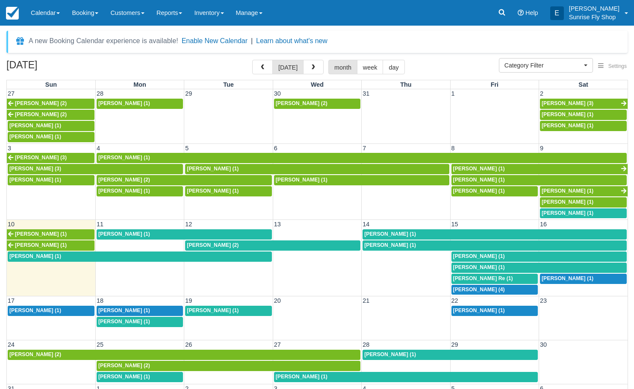
select select
click at [137, 155] on span "Steve Bowman (1)" at bounding box center [124, 158] width 52 height 6
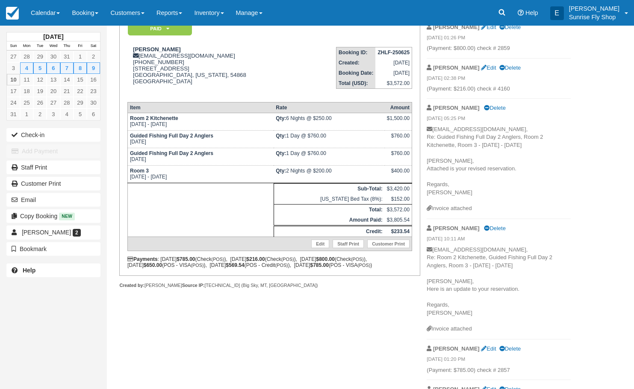
scroll to position [9, 0]
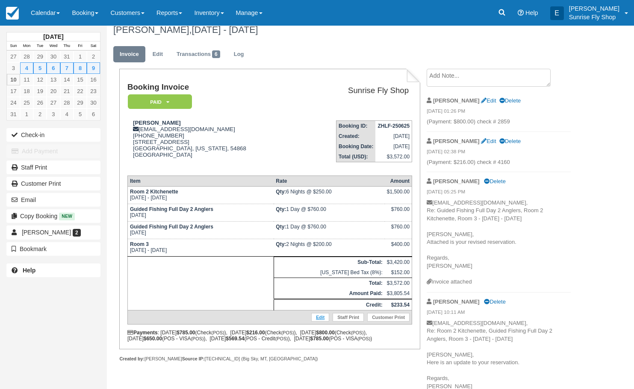
click at [318, 321] on link "Edit" at bounding box center [320, 317] width 18 height 9
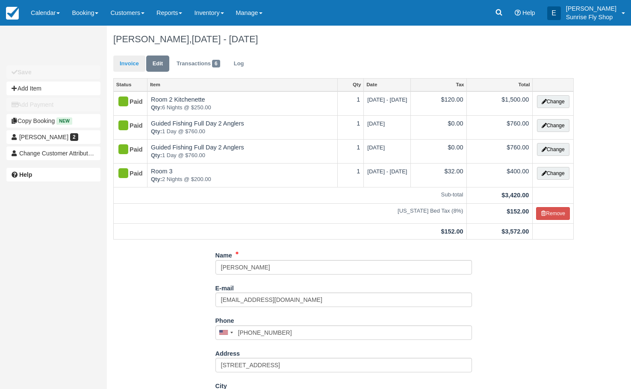
click at [126, 62] on link "Invoice" at bounding box center [129, 64] width 32 height 17
